Goal: Information Seeking & Learning: Learn about a topic

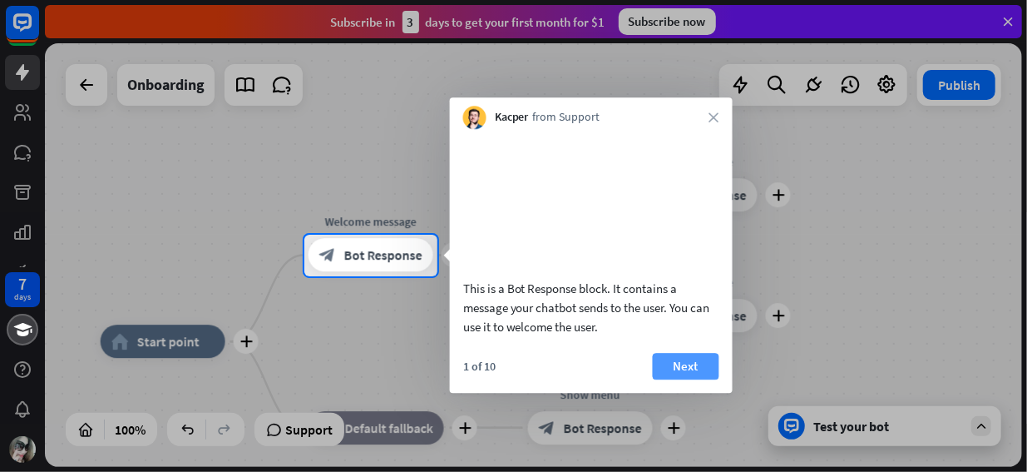
click at [685, 379] on button "Next" at bounding box center [686, 366] width 67 height 27
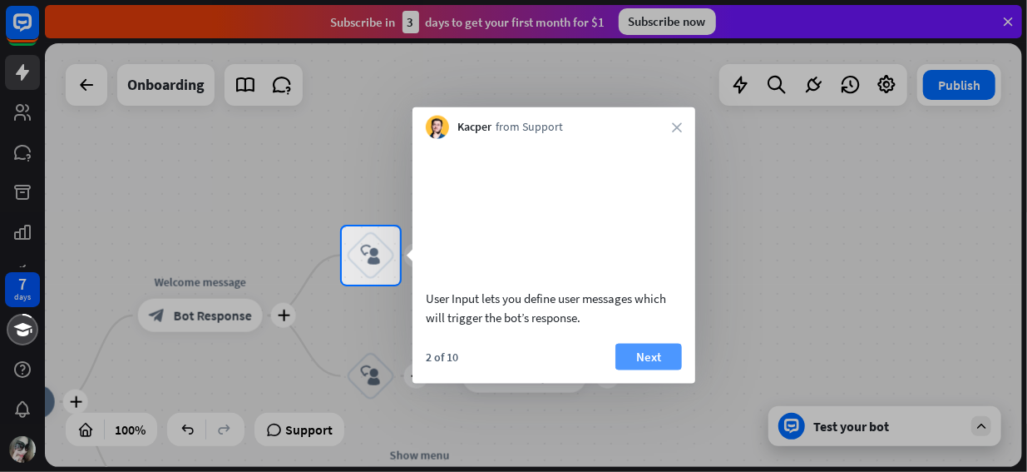
click at [672, 369] on button "Next" at bounding box center [648, 356] width 67 height 27
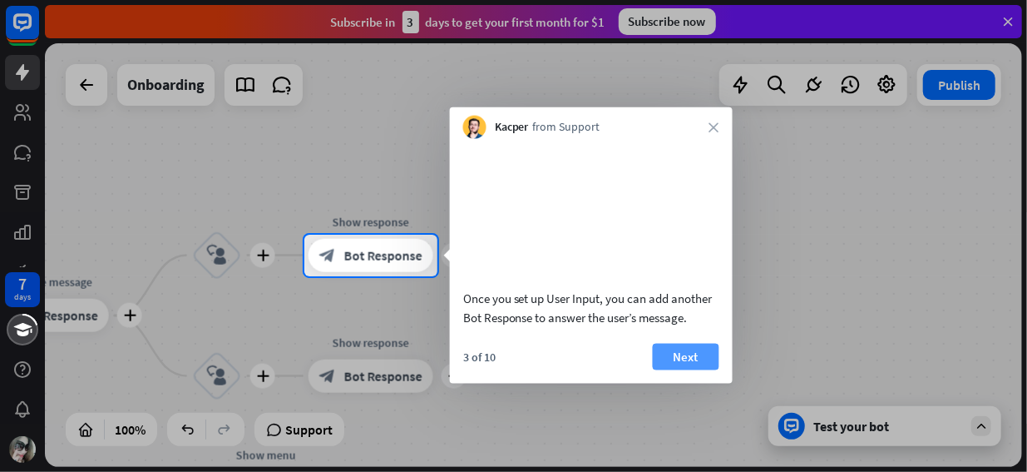
click at [673, 369] on button "Next" at bounding box center [686, 356] width 67 height 27
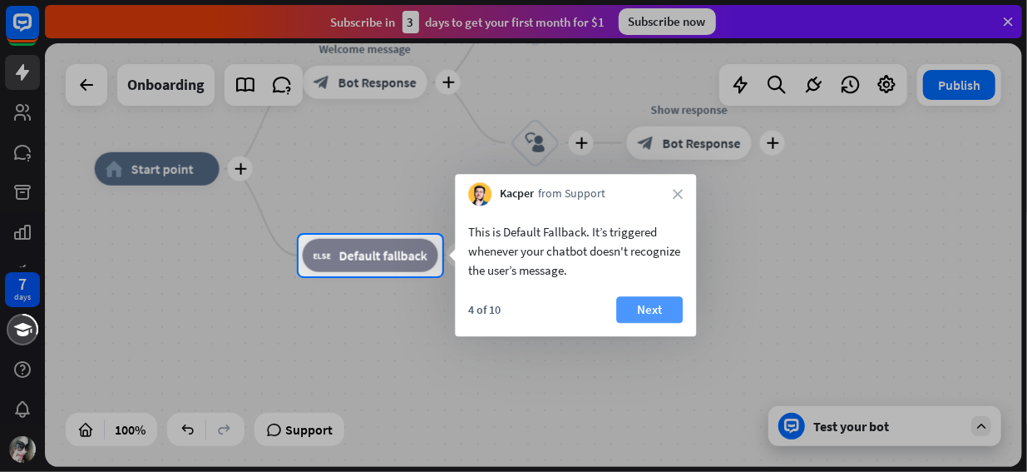
click at [651, 314] on button "Next" at bounding box center [649, 309] width 67 height 27
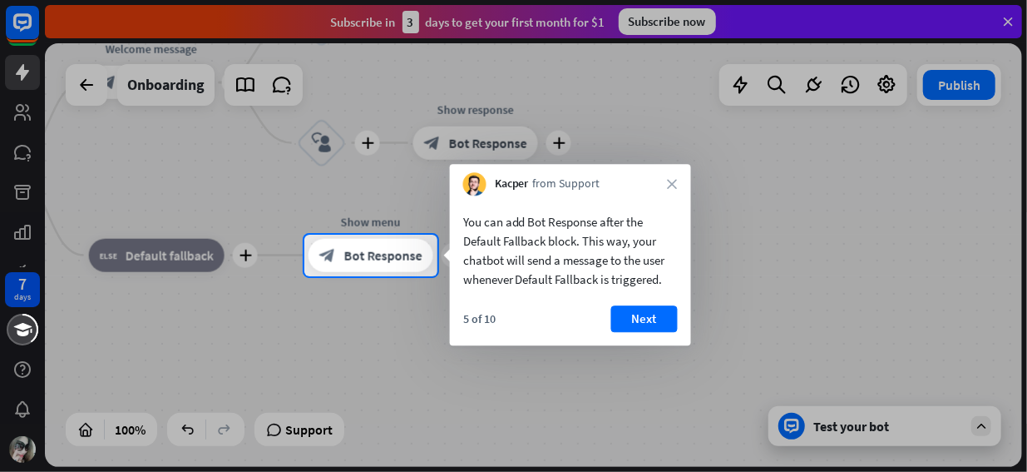
click at [651, 314] on button "Next" at bounding box center [644, 318] width 67 height 27
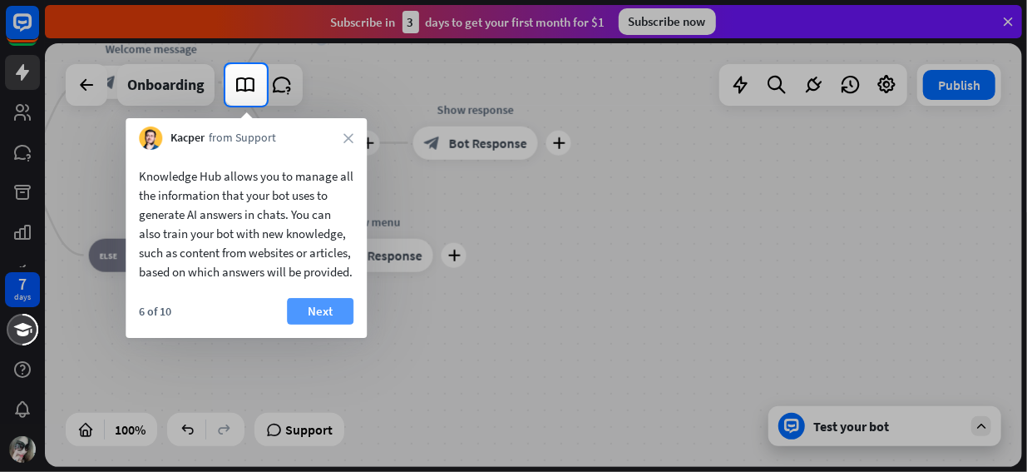
click at [324, 324] on button "Next" at bounding box center [320, 311] width 67 height 27
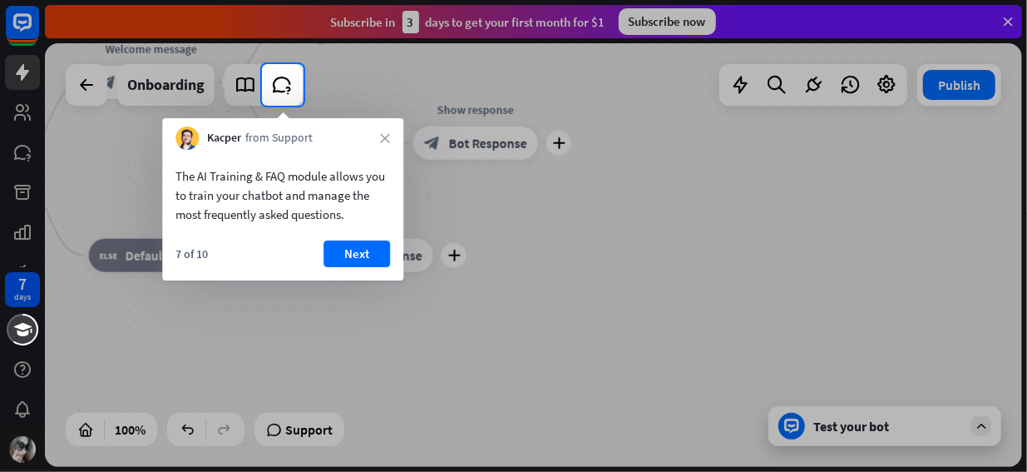
click at [354, 258] on button "Next" at bounding box center [356, 253] width 67 height 27
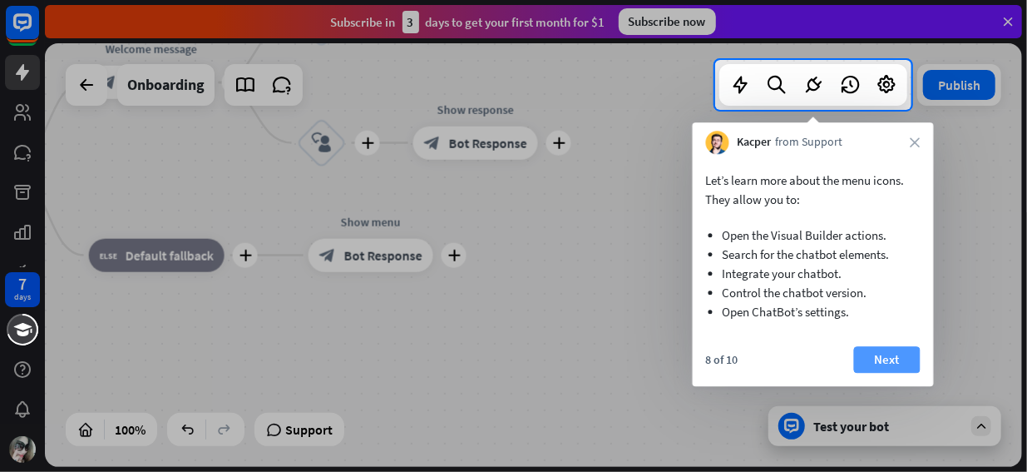
click at [899, 371] on button "Next" at bounding box center [887, 359] width 67 height 27
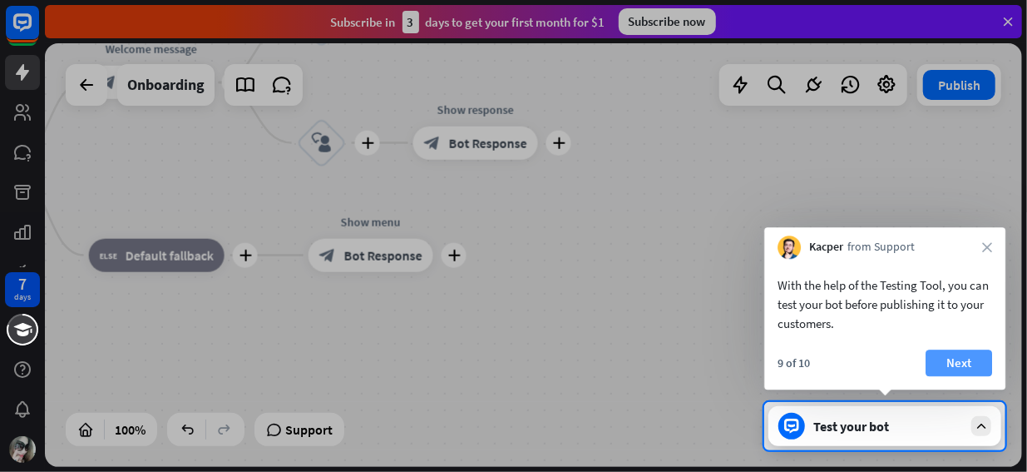
click at [983, 363] on button "Next" at bounding box center [959, 362] width 67 height 27
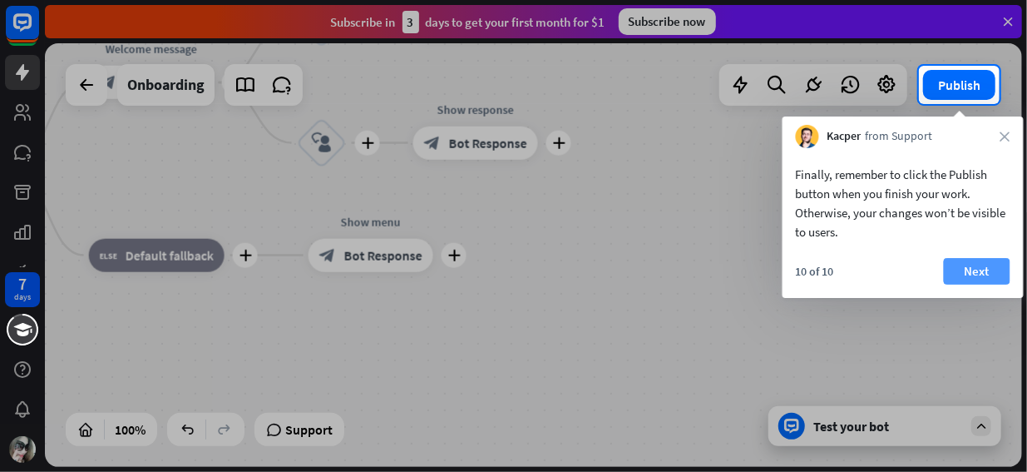
click at [981, 269] on button "Next" at bounding box center [977, 271] width 67 height 27
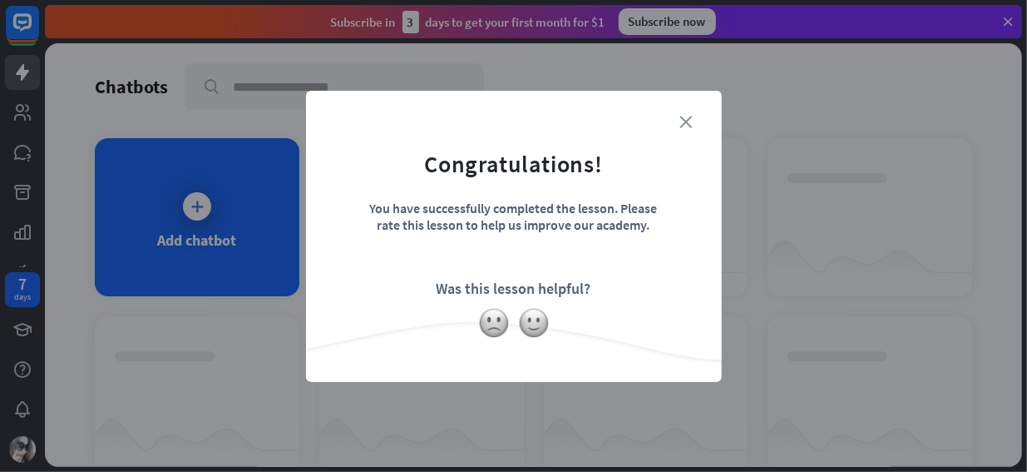
click at [687, 119] on icon "close" at bounding box center [686, 122] width 12 height 12
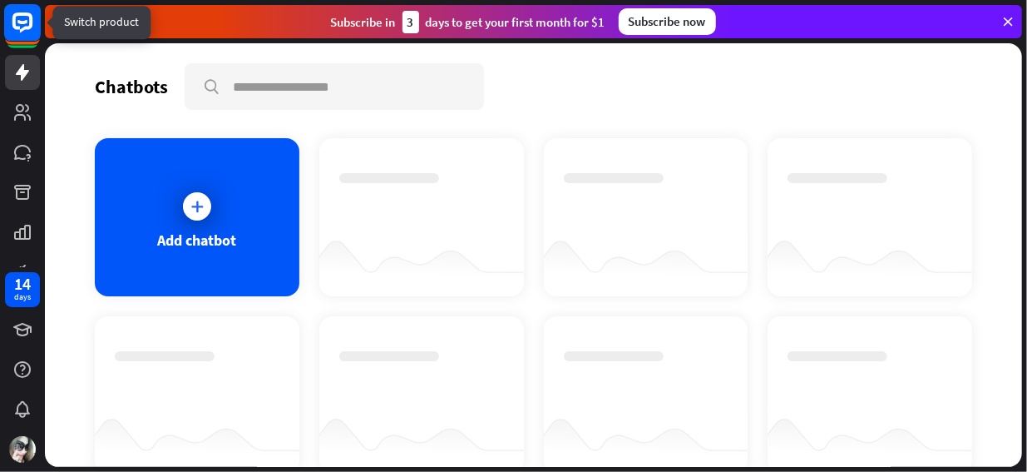
click at [27, 19] on rect at bounding box center [22, 22] width 37 height 37
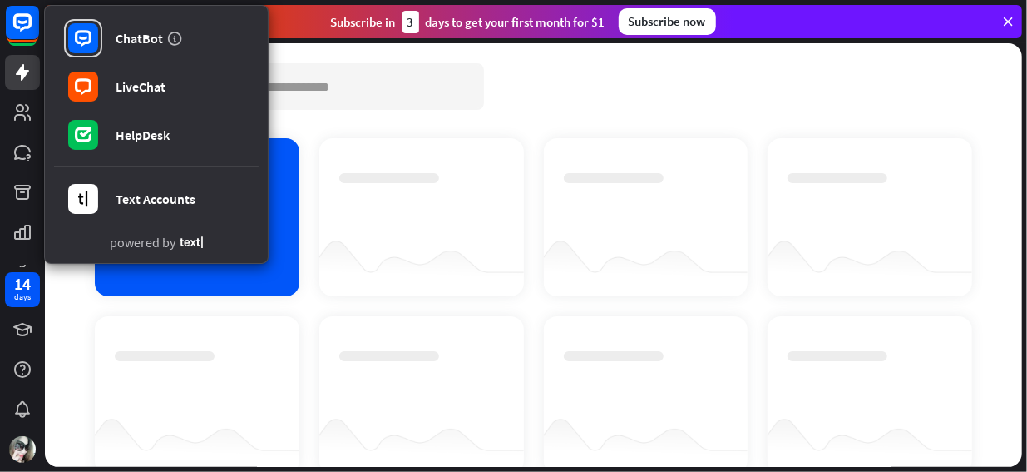
click at [447, 193] on div at bounding box center [421, 202] width 165 height 58
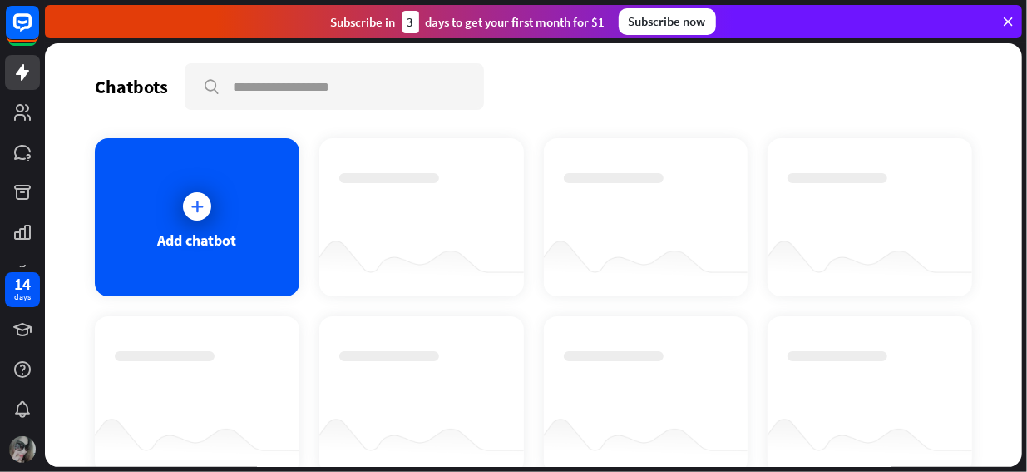
click at [27, 457] on img at bounding box center [22, 449] width 27 height 27
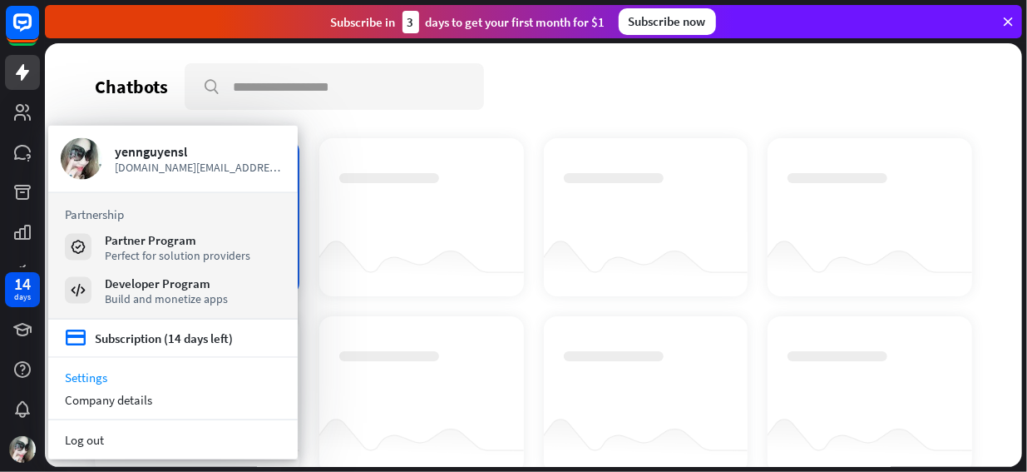
click at [120, 380] on link "Settings" at bounding box center [172, 377] width 249 height 22
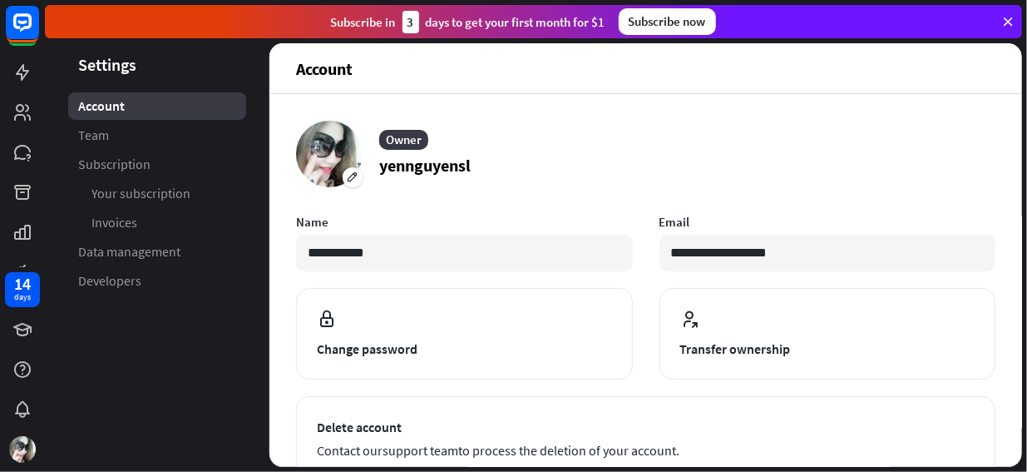
click at [146, 340] on aside "Settings Account Team Subscription Your subscription Invoices Data management D…" at bounding box center [157, 254] width 225 height 423
click at [1009, 26] on icon at bounding box center [1007, 21] width 15 height 15
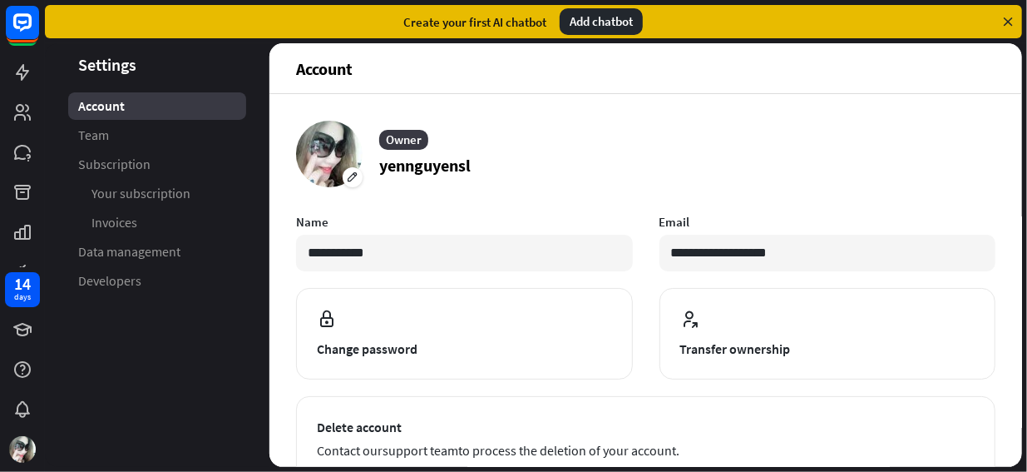
click at [1009, 26] on icon at bounding box center [1007, 21] width 15 height 15
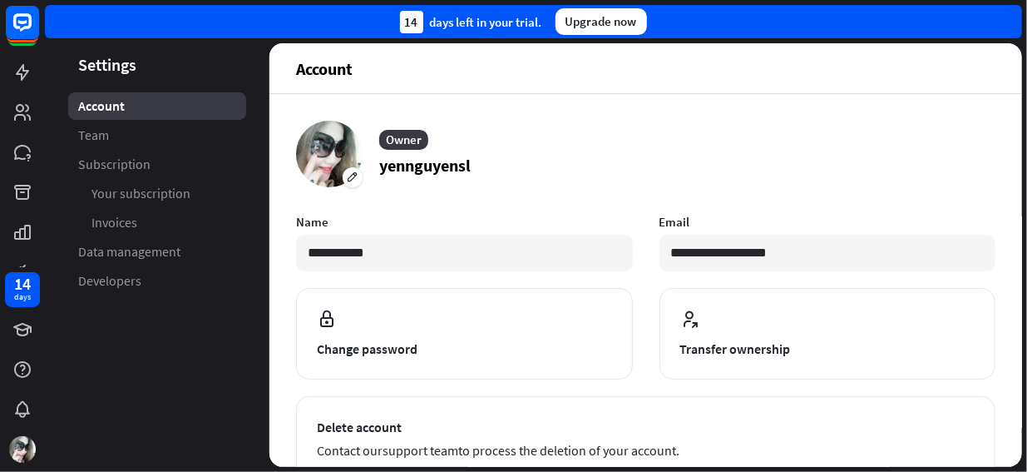
click at [173, 363] on aside "Settings Account Team Subscription Your subscription Invoices Data management D…" at bounding box center [157, 254] width 225 height 423
click at [23, 437] on img at bounding box center [22, 449] width 27 height 27
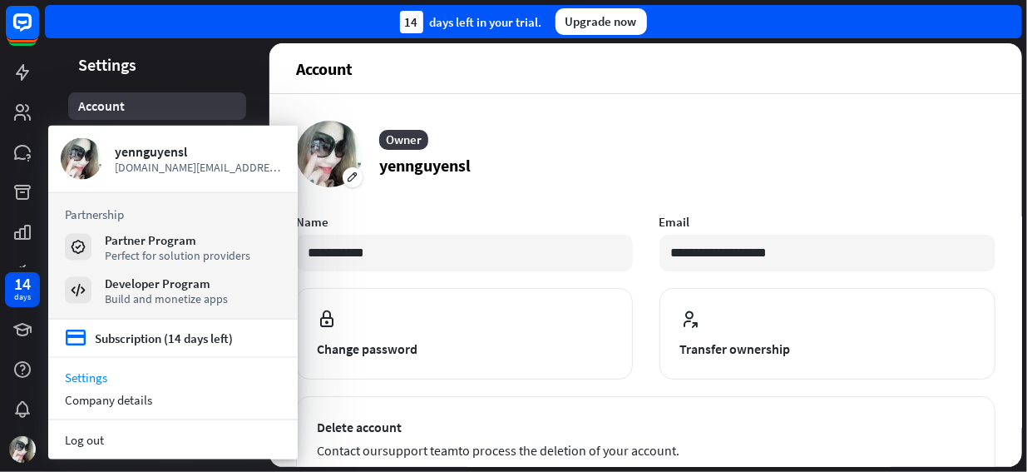
click at [253, 67] on header "Settings" at bounding box center [157, 64] width 225 height 22
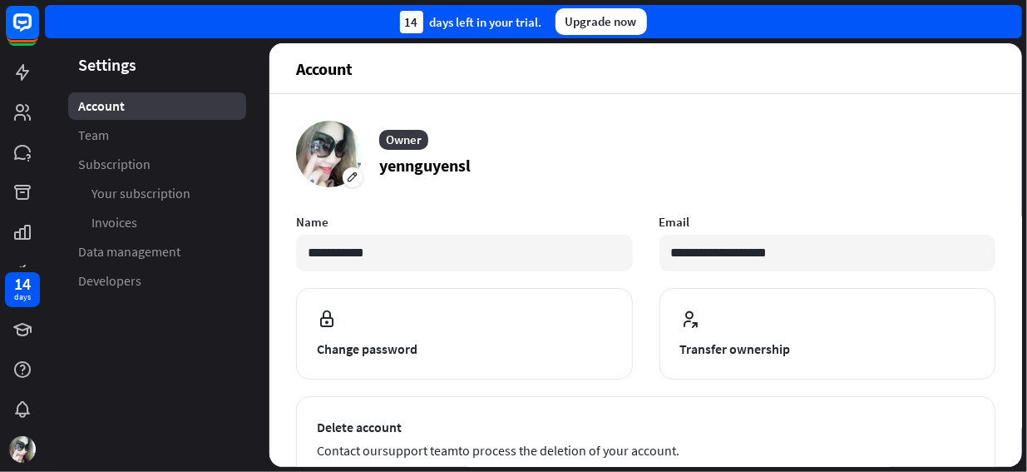
click at [155, 338] on aside "Settings Account Team Subscription Your subscription Invoices Data management D…" at bounding box center [157, 254] width 225 height 423
drag, startPoint x: 29, startPoint y: 28, endPoint x: 127, endPoint y: 32, distance: 98.2
click at [127, 32] on div "**********" at bounding box center [513, 236] width 1027 height 472
click at [178, 323] on aside "Settings Account Team Subscription Your subscription Invoices Data management D…" at bounding box center [157, 254] width 225 height 423
click at [693, 17] on div "14 days left in your trial. Upgrade now" at bounding box center [533, 21] width 977 height 33
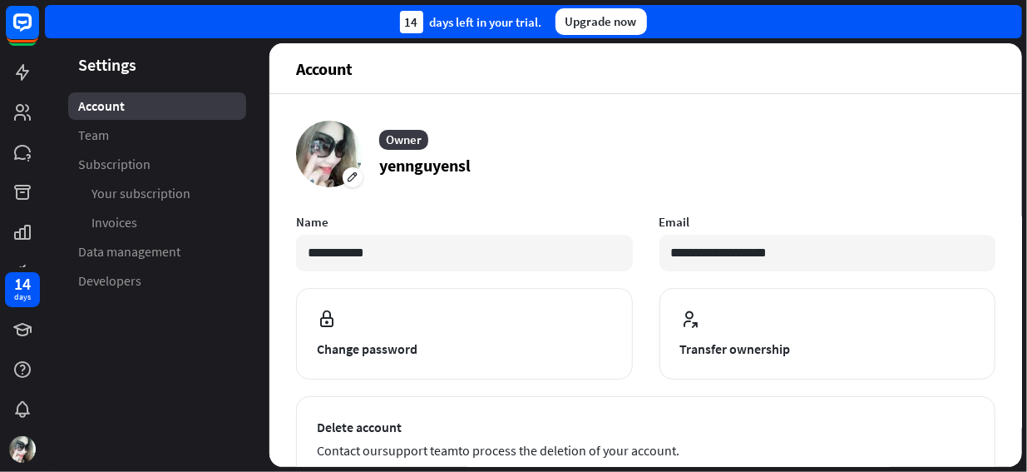
scroll to position [264, 0]
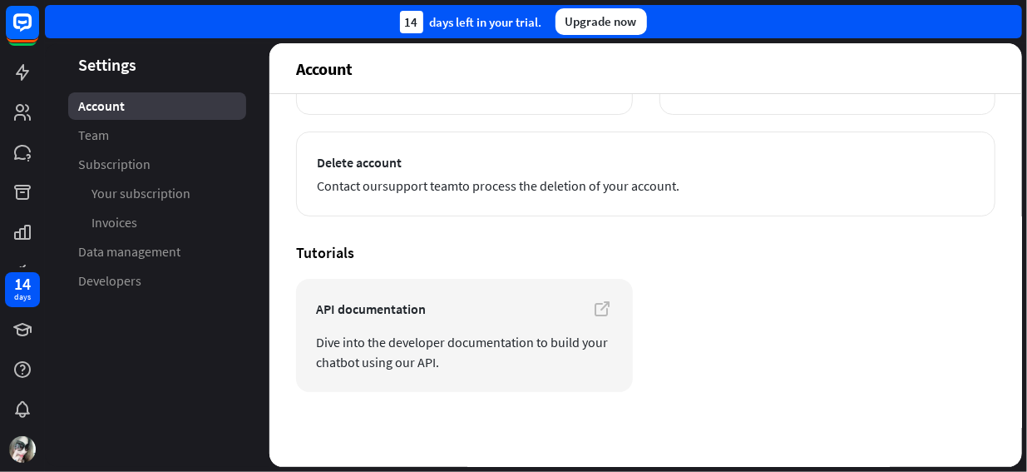
click at [219, 300] on aside "Settings Account Team Subscription Your subscription Invoices Data management D…" at bounding box center [157, 254] width 225 height 423
click at [27, 26] on rect at bounding box center [22, 22] width 37 height 37
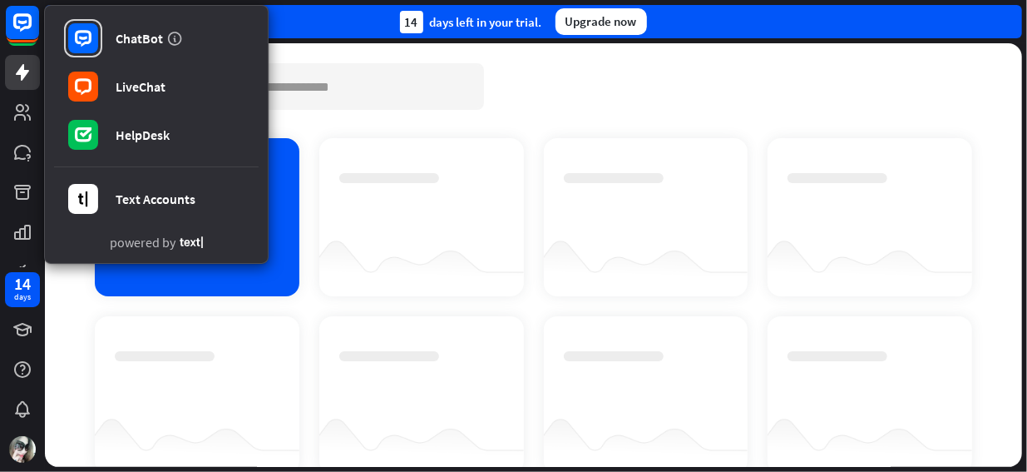
click at [302, 51] on div "Chatbots search Add chatbot Get started How to start building your chatbots Wat…" at bounding box center [533, 254] width 977 height 423
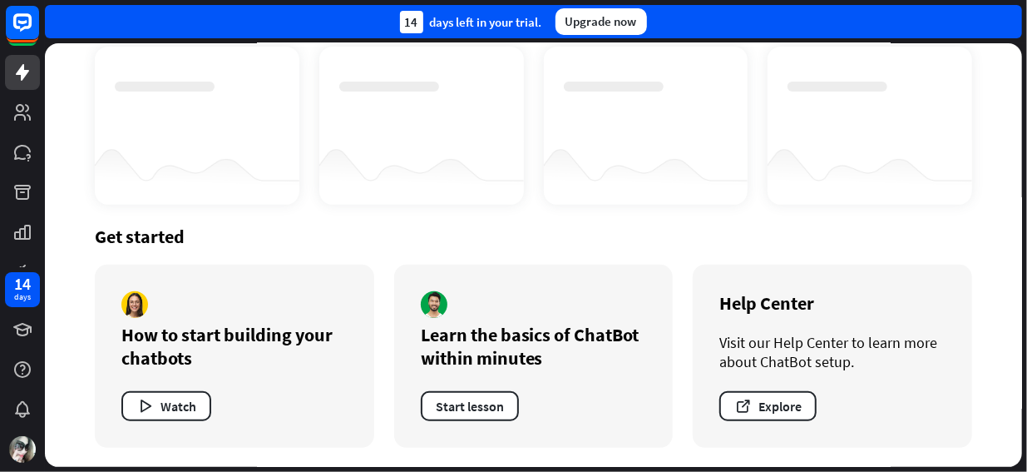
scroll to position [20, 0]
